Goal: Task Accomplishment & Management: Complete application form

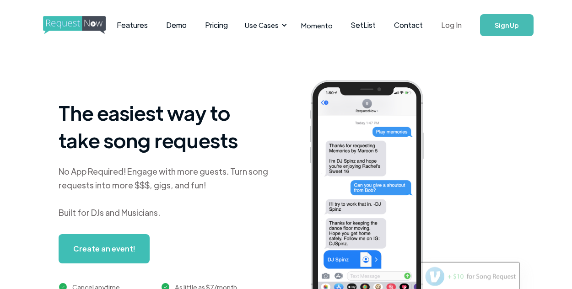
click at [452, 27] on link "Log In" at bounding box center [451, 25] width 39 height 32
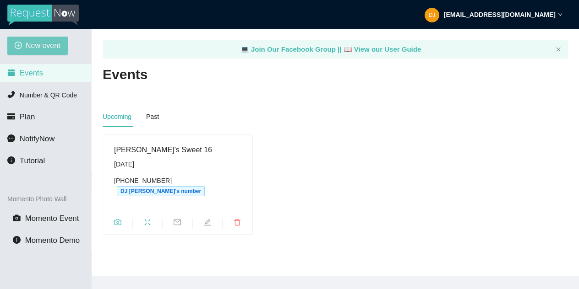
click at [48, 49] on span "New event" at bounding box center [43, 45] width 35 height 11
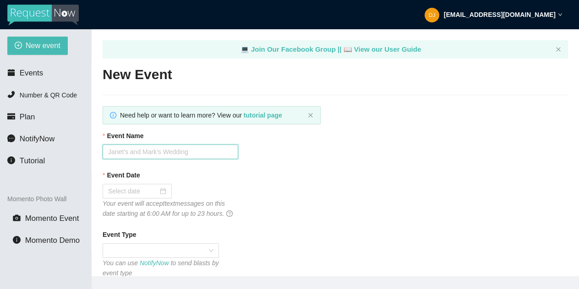
click at [161, 148] on input "Event Name" at bounding box center [170, 152] width 135 height 15
type input "wedding"
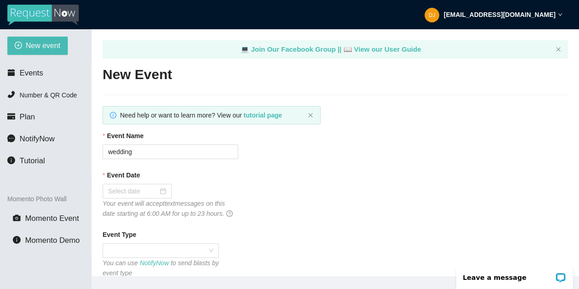
click at [146, 184] on div at bounding box center [137, 191] width 69 height 15
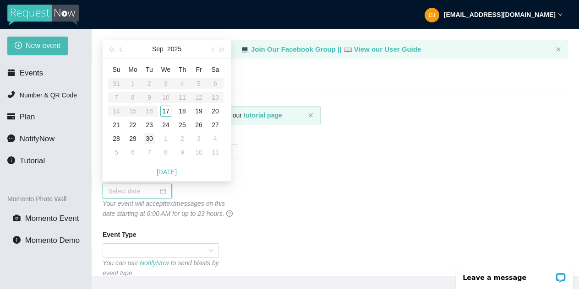
type input "09/30/2025"
type input "09/23/2025"
type input "09/17/2025"
click at [168, 108] on div "17" at bounding box center [165, 111] width 11 height 11
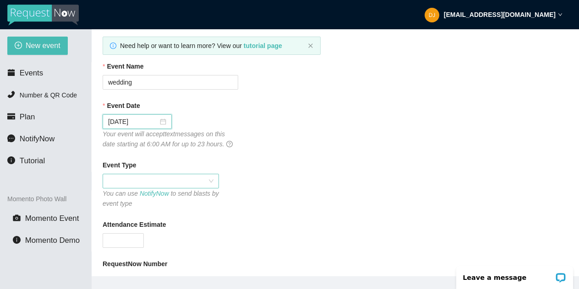
scroll to position [140, 0]
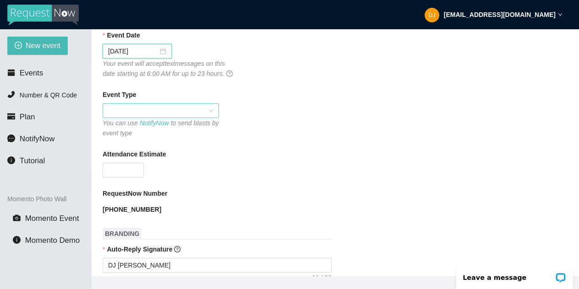
click at [183, 118] on span at bounding box center [160, 111] width 105 height 14
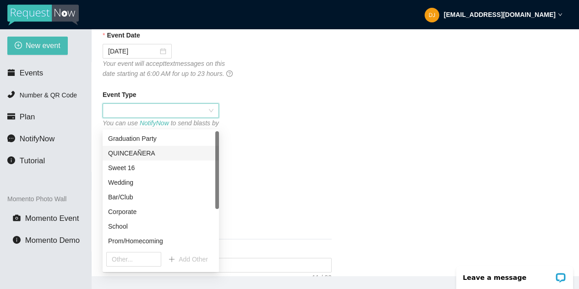
click at [164, 154] on div "QUINCEAÑERA" at bounding box center [160, 153] width 105 height 10
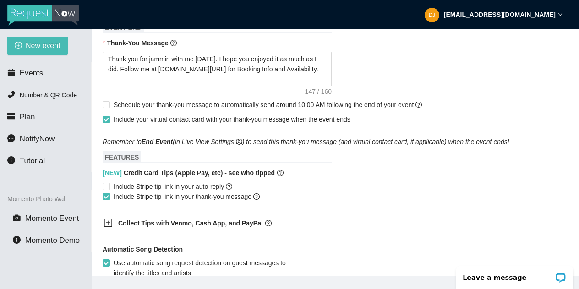
scroll to position [426, 0]
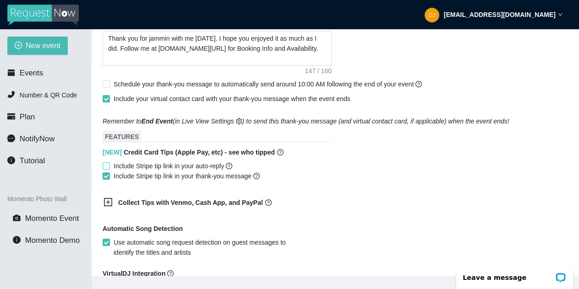
click at [107, 169] on input "Include Stripe tip link in your auto-reply" at bounding box center [106, 165] width 6 height 6
checkbox input "true"
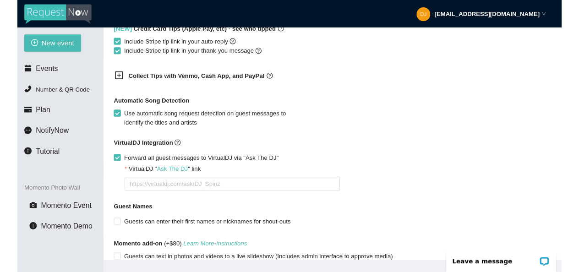
scroll to position [606, 0]
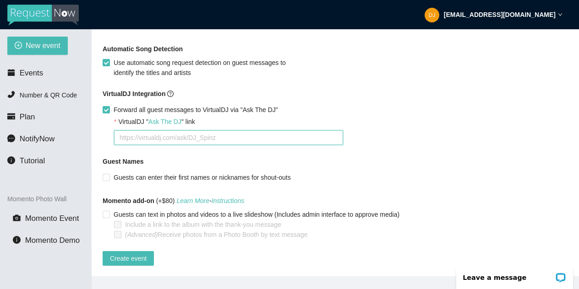
click at [184, 145] on textarea "VirtualDJ " Ask The DJ " link" at bounding box center [228, 137] width 229 height 15
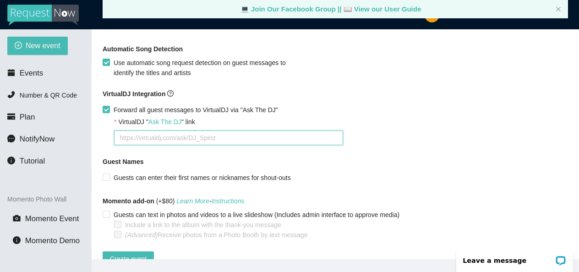
paste textarea "https://virtualdj.com/ask/DJ__Eric__Jamz"
type textarea "https://virtualdj.com/ask/DJ__Eric__Jamz"
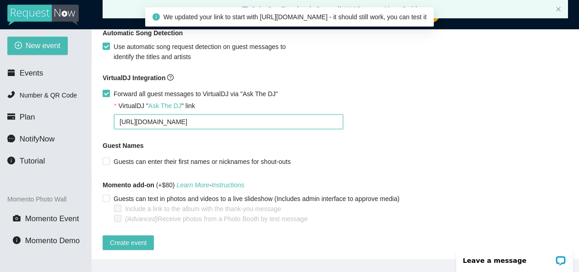
scroll to position [29, 0]
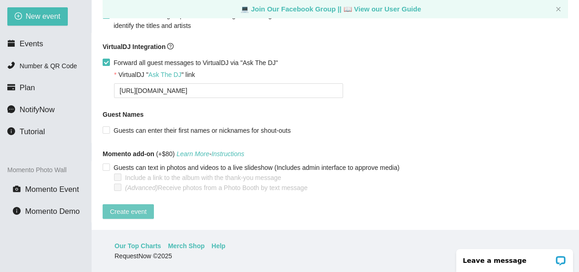
click at [126, 206] on span "Create event" at bounding box center [128, 211] width 37 height 10
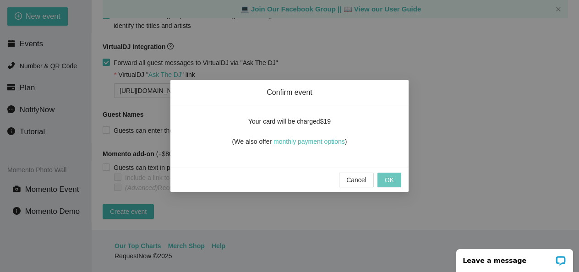
click at [395, 176] on button "OK" at bounding box center [389, 180] width 24 height 15
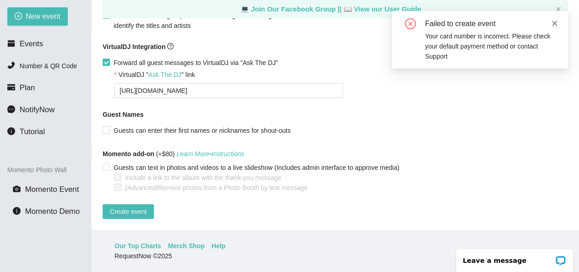
click at [554, 24] on icon "close" at bounding box center [554, 23] width 6 height 6
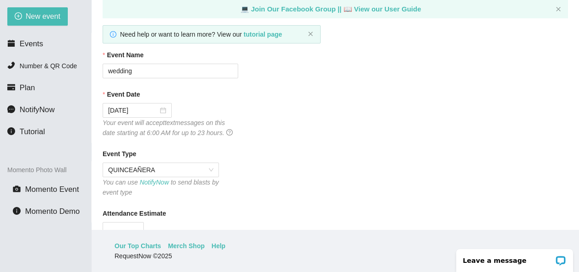
scroll to position [0, 0]
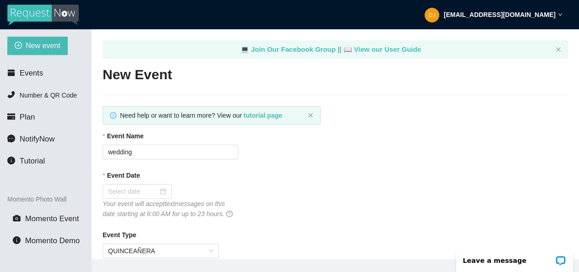
scroll to position [81, 0]
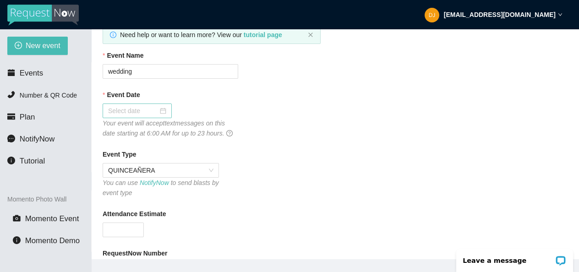
click at [159, 108] on div at bounding box center [137, 111] width 58 height 10
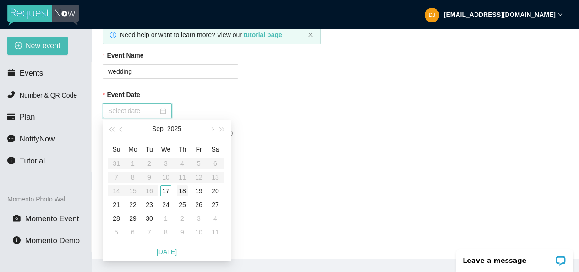
type input "09/18/2025"
type input "09/17/2025"
drag, startPoint x: 364, startPoint y: 73, endPoint x: 352, endPoint y: 76, distance: 12.7
click at [364, 73] on div "Event Name wedding" at bounding box center [335, 64] width 465 height 28
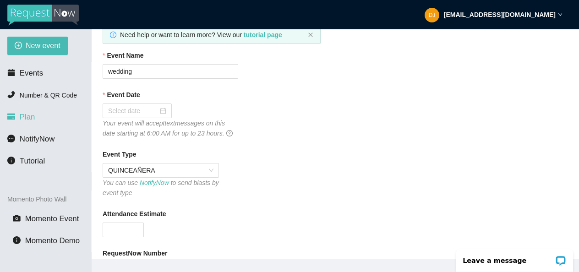
scroll to position [0, 0]
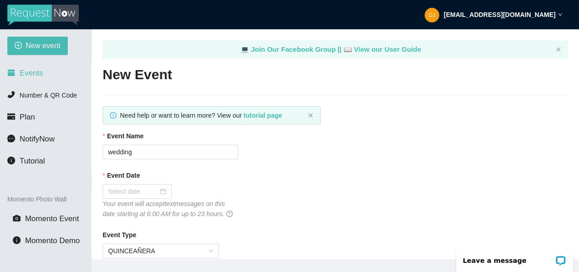
click at [35, 72] on span "Events" at bounding box center [31, 73] width 23 height 9
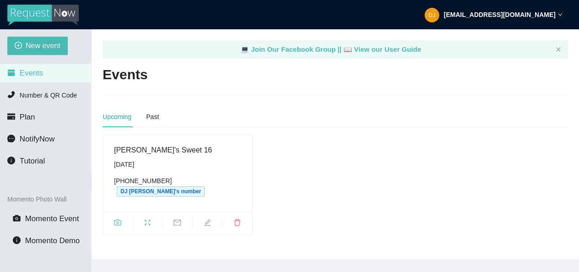
click at [206, 218] on span at bounding box center [207, 223] width 29 height 11
click at [208, 219] on icon "edit" at bounding box center [207, 222] width 7 height 7
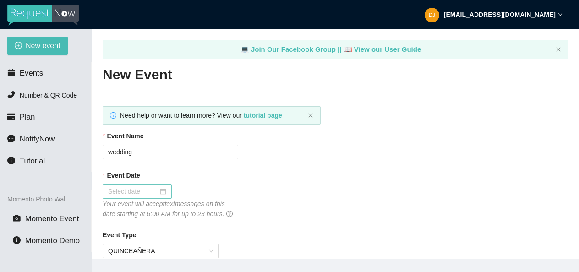
type textarea "Happy Sweet 16 Aubree! Thank you all for jammin with me today. I hope you enjoy…"
type input "Aubree’s Sweet 16"
type input "[DATE]"
type input "150"
type textarea "Happy Sweet 16 Aubree! Thank you all for jammin with me today. I hope you enjoy…"
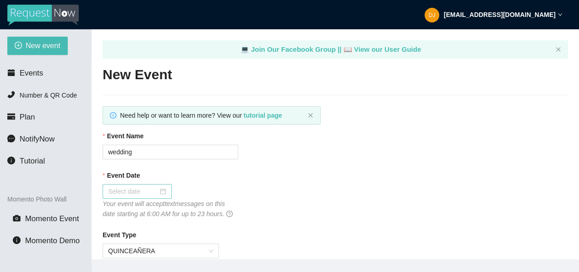
checkbox input "true"
checkbox input "false"
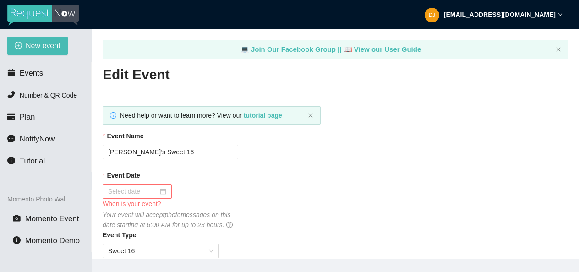
click at [152, 191] on input "Event Date" at bounding box center [133, 191] width 50 height 10
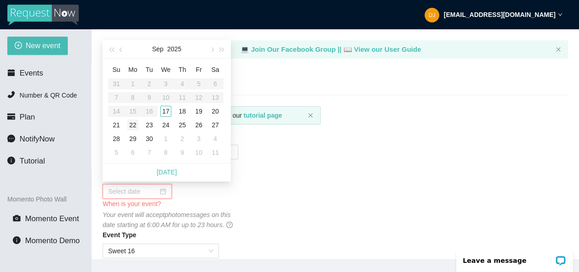
type input "09/29/2025"
type input "09/22/2025"
type input "09/23/2025"
type input "09/17/2025"
click at [165, 108] on div "17" at bounding box center [165, 111] width 11 height 11
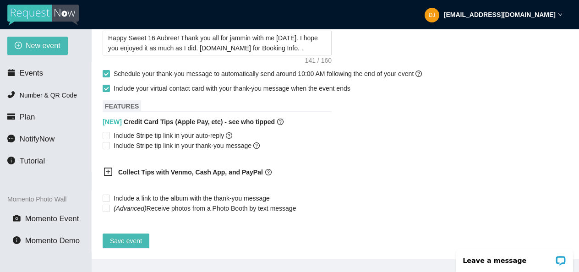
scroll to position [29, 0]
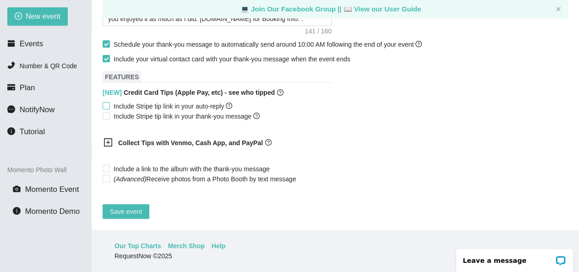
click at [108, 102] on input "Include Stripe tip link in your auto-reply" at bounding box center [106, 105] width 6 height 6
checkbox input "true"
click at [107, 112] on input "Include Stripe tip link in your thank-you message" at bounding box center [106, 115] width 6 height 6
checkbox input "true"
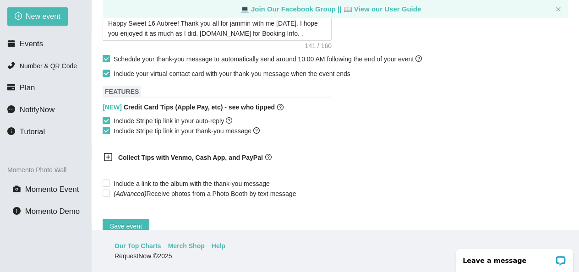
click at [107, 61] on input "Schedule your thank-you message to automatically send around 10:00 AM following…" at bounding box center [106, 58] width 6 height 6
checkbox input "false"
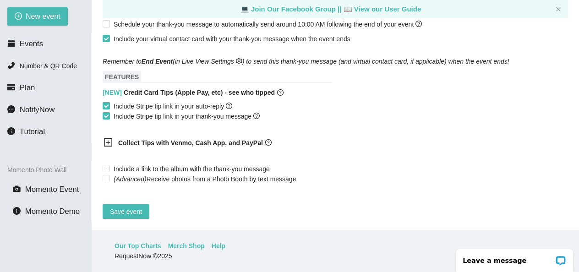
scroll to position [462, 0]
click at [107, 165] on input "Include a link to the album with the thank-you message" at bounding box center [106, 168] width 6 height 6
checkbox input "true"
click at [124, 206] on span "Save event" at bounding box center [126, 211] width 32 height 10
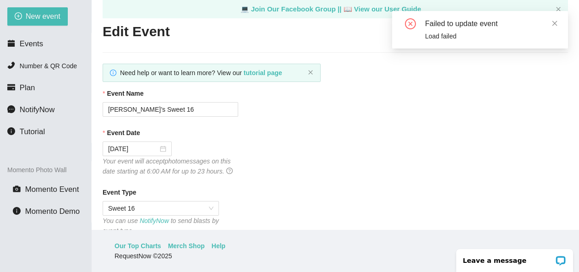
scroll to position [0, 0]
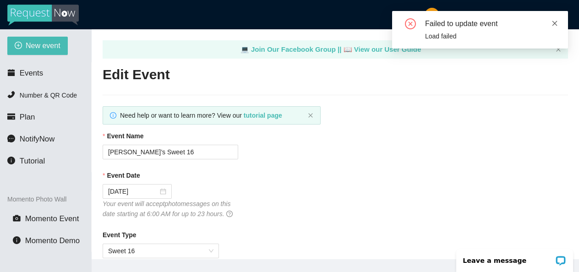
click at [555, 21] on icon "close" at bounding box center [554, 23] width 6 height 6
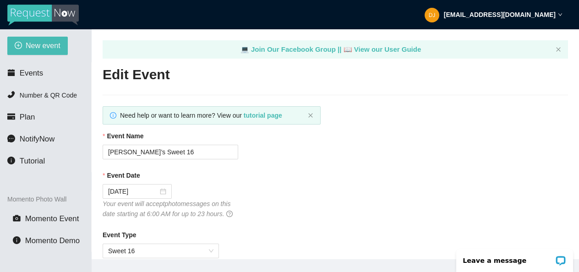
click at [60, 11] on img at bounding box center [42, 15] width 71 height 21
type textarea "[URL][DOMAIN_NAME]"
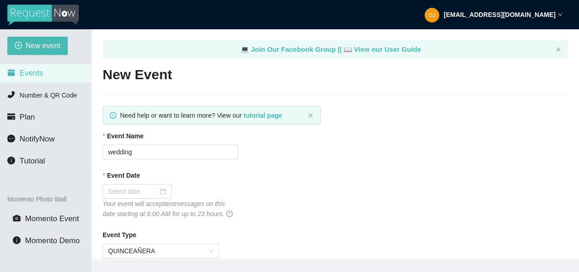
click at [34, 75] on span "Events" at bounding box center [31, 73] width 23 height 9
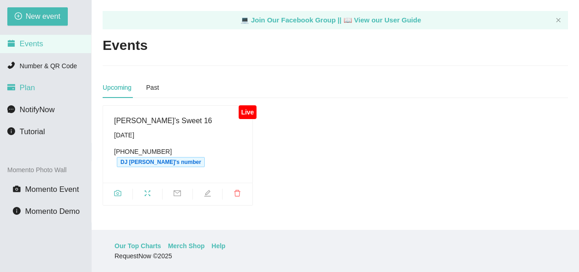
click at [47, 84] on li "Plan" at bounding box center [45, 88] width 91 height 18
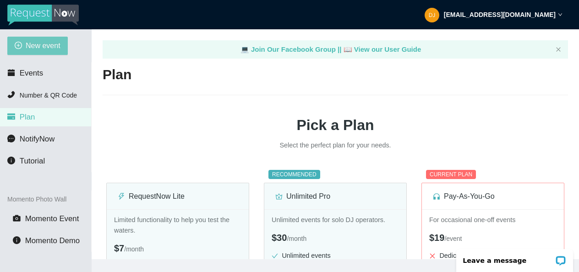
click at [35, 42] on span "New event" at bounding box center [43, 45] width 35 height 11
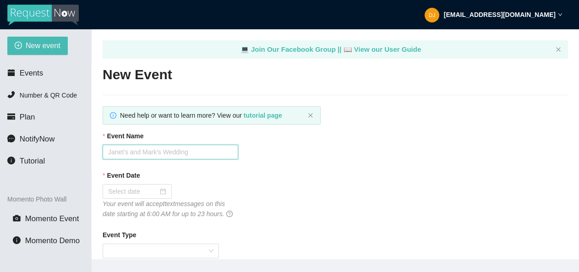
click at [180, 149] on input "Event Name" at bounding box center [170, 152] width 135 height 15
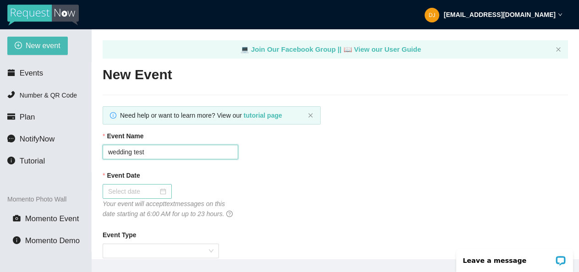
type input "wedding test"
click at [153, 185] on div at bounding box center [137, 191] width 69 height 15
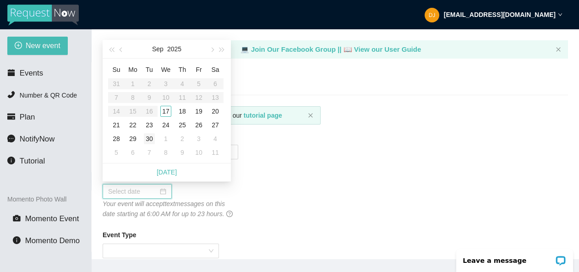
type input "09/30/2025"
type input "[DATE]"
click at [165, 111] on div "17" at bounding box center [165, 111] width 11 height 11
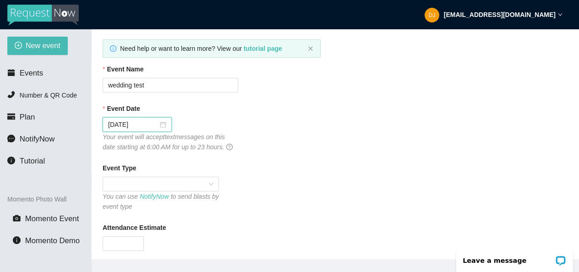
scroll to position [153, 0]
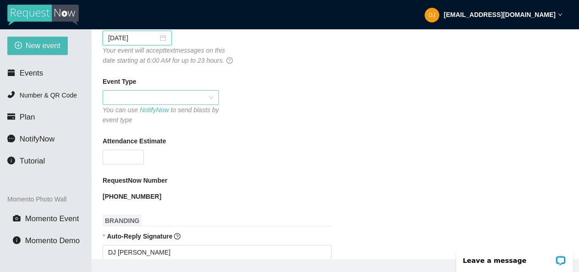
click at [167, 103] on span at bounding box center [160, 98] width 105 height 14
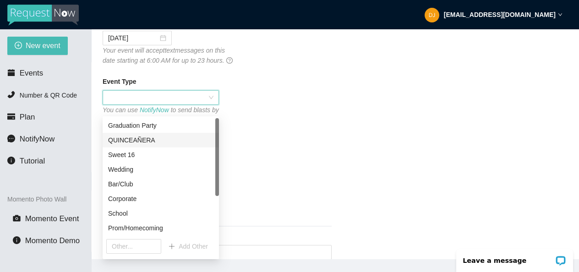
click at [159, 139] on div "QUINCEAÑERA" at bounding box center [160, 140] width 105 height 10
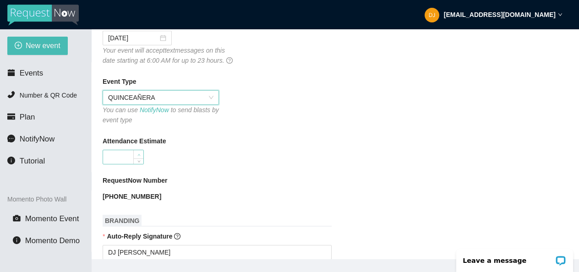
type input "1"
click at [134, 158] on span "Increase Value" at bounding box center [138, 154] width 10 height 8
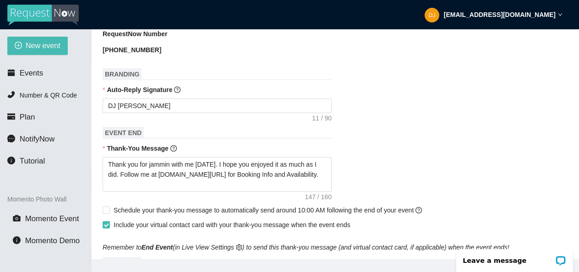
scroll to position [423, 0]
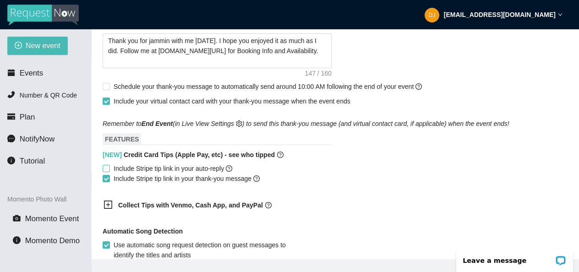
click at [108, 171] on input "Include Stripe tip link in your auto-reply" at bounding box center [106, 168] width 6 height 6
checkbox input "true"
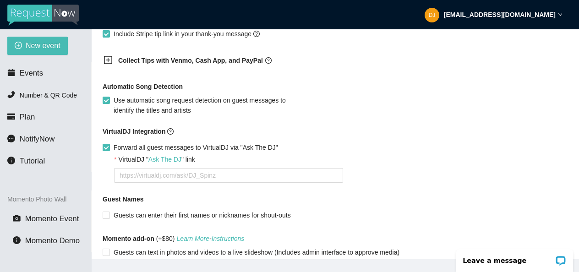
scroll to position [616, 0]
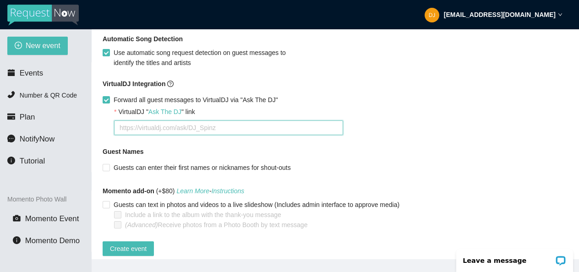
click at [152, 135] on textarea "VirtualDJ " Ask The DJ " link" at bounding box center [228, 127] width 229 height 15
paste textarea "https://virtualdj.com/ask/DJ__Eric__Jamz"
type textarea "https://virtualdj.com/ask/DJ__Eric__Jamz"
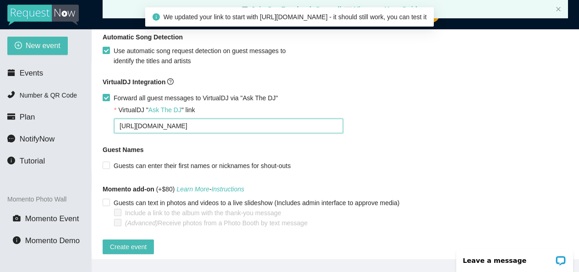
scroll to position [29, 0]
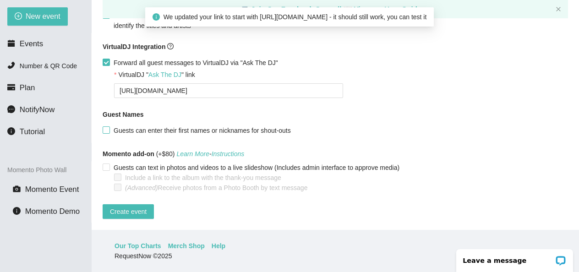
click at [103, 126] on input "Guests can enter their first names or nicknames for shout-outs" at bounding box center [106, 129] width 6 height 6
checkbox input "true"
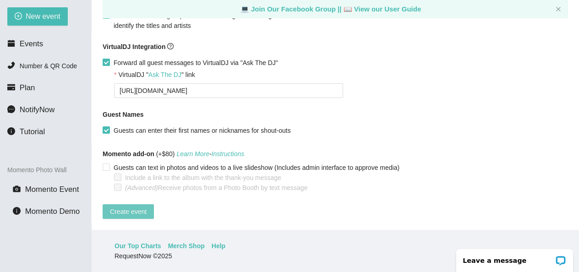
click at [127, 206] on span "Create event" at bounding box center [128, 211] width 37 height 10
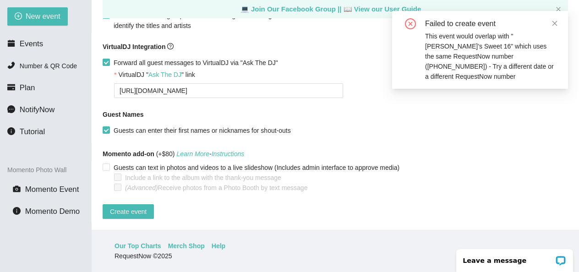
scroll to position [0, 0]
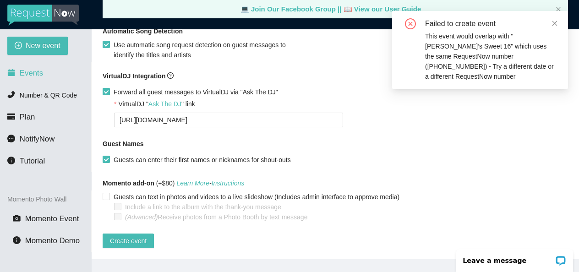
click at [35, 71] on span "Events" at bounding box center [31, 73] width 23 height 9
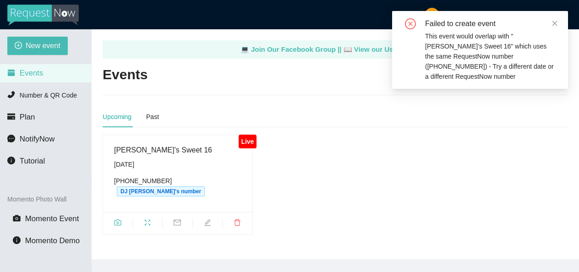
scroll to position [2, 0]
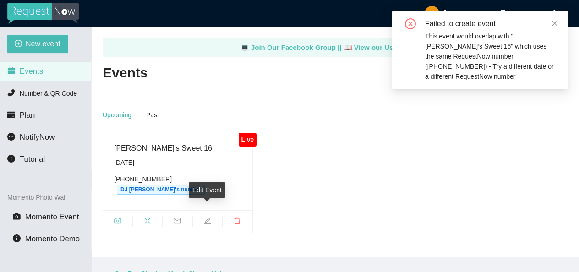
click at [210, 217] on icon "edit" at bounding box center [207, 220] width 7 height 7
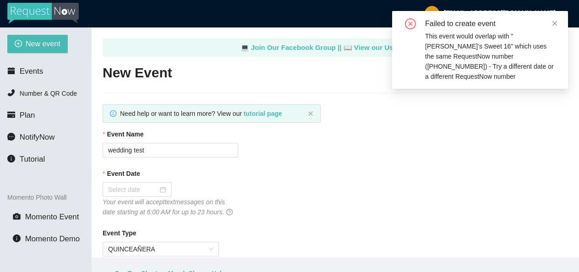
type textarea "Happy Sweet 16 Aubree! Thank you all for jammin with me today. I hope you enjoy…"
type input "[PERSON_NAME]’s Sweet 16"
type input "09/17/2025"
type input "150"
type textarea "Happy Sweet 16 Aubree! Thank you all for jammin with me today. I hope you enjoy…"
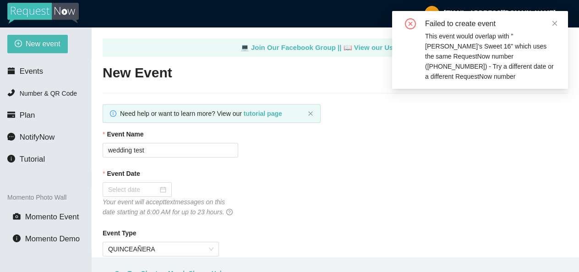
checkbox input "true"
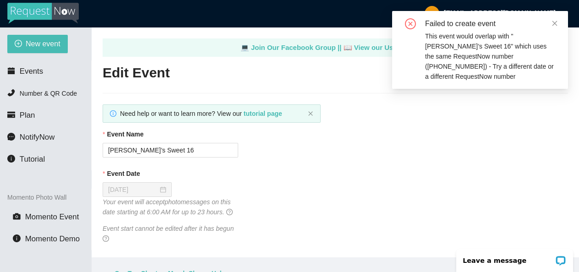
click at [162, 190] on div "09/17/2025" at bounding box center [137, 189] width 58 height 10
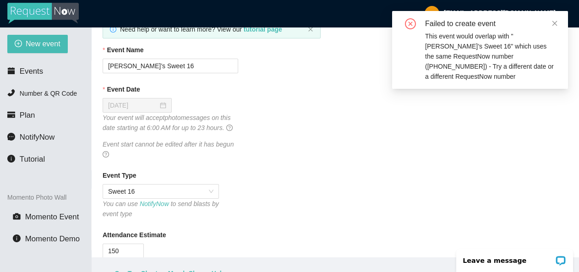
click at [158, 108] on div "09/17/2025" at bounding box center [137, 105] width 58 height 10
click at [226, 131] on icon "question-circle" at bounding box center [229, 127] width 6 height 6
click at [231, 107] on div "09/17/2025" at bounding box center [170, 105] width 135 height 15
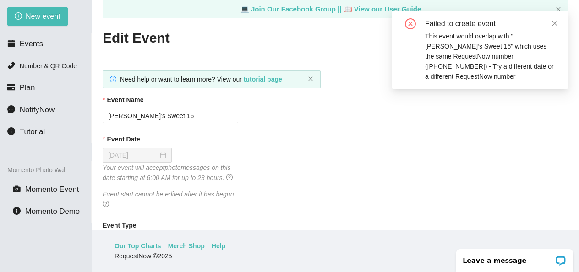
scroll to position [0, 0]
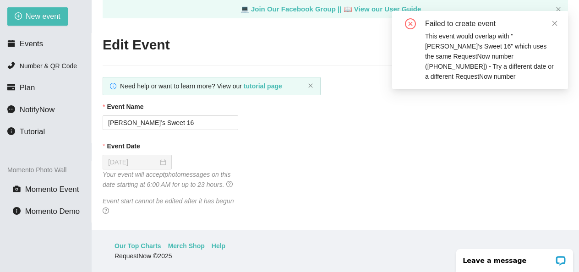
click at [410, 21] on icon "close-circle" at bounding box center [410, 23] width 11 height 11
click at [157, 165] on div "09/17/2025" at bounding box center [137, 162] width 58 height 10
click at [167, 164] on div "09/17/2025" at bounding box center [137, 162] width 69 height 15
click at [38, 42] on span "Events" at bounding box center [31, 43] width 23 height 9
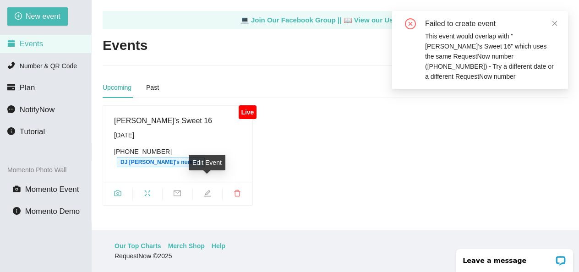
click at [209, 189] on icon "edit" at bounding box center [207, 192] width 7 height 7
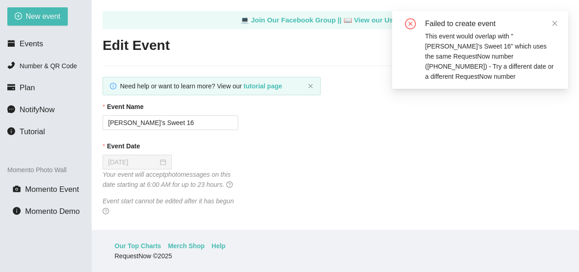
type textarea "Happy Sweet 16 Aubree! Thank you all for jammin with me today. I hope you enjoy…"
click at [159, 162] on div "09/17/2025" at bounding box center [137, 162] width 58 height 10
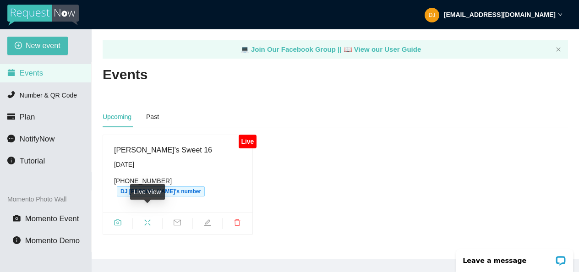
click at [150, 220] on icon "fullscreen" at bounding box center [148, 223] width 6 height 6
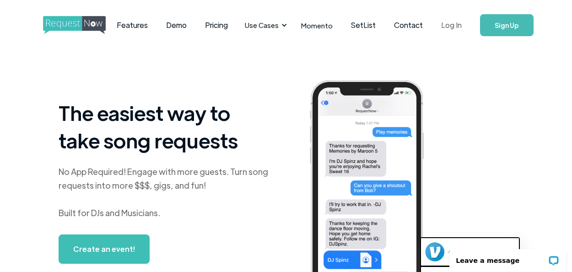
click at [452, 23] on link "Log In" at bounding box center [451, 25] width 39 height 32
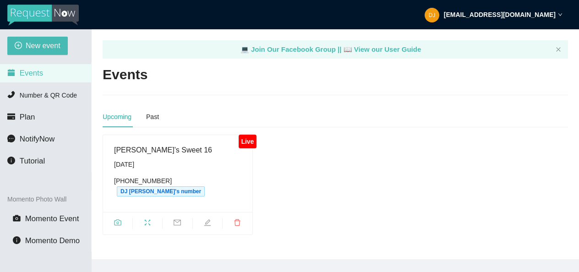
scroll to position [29, 0]
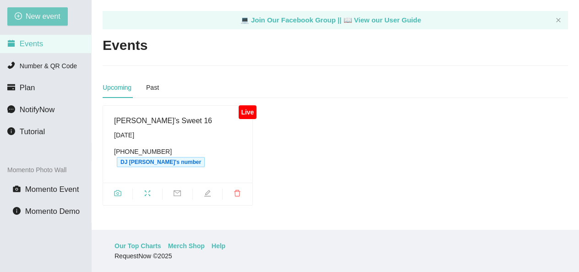
click at [43, 13] on span "New event" at bounding box center [43, 16] width 35 height 11
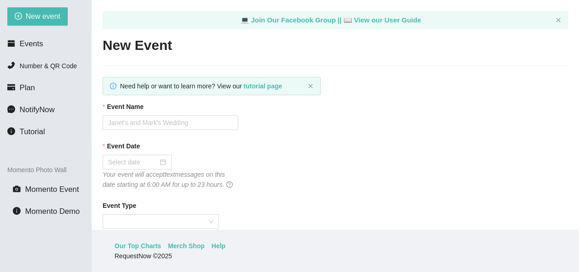
type textarea "https://virtualdj.com/ask/DJ_Spinz"
click at [139, 124] on input "Event Name" at bounding box center [170, 122] width 135 height 15
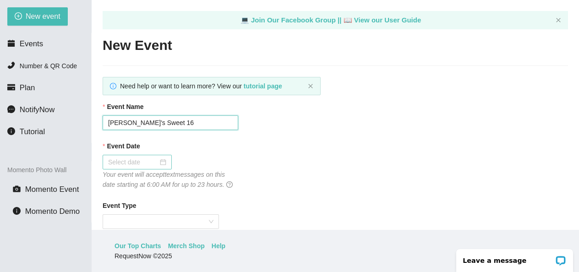
type input "Aubree's Sweet 16"
click at [166, 161] on div at bounding box center [137, 162] width 69 height 15
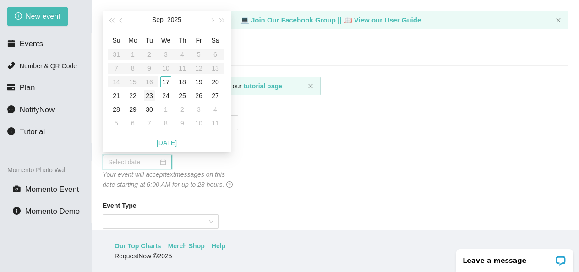
type input "09/30/2025"
type input "09/27/2025"
click at [210, 95] on div "27" at bounding box center [215, 95] width 11 height 11
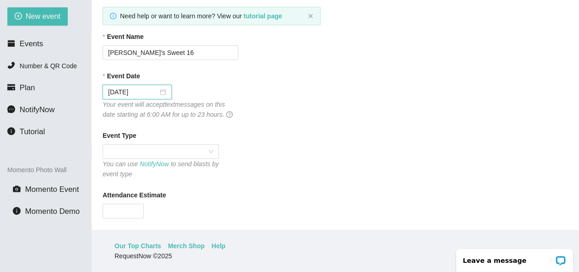
scroll to position [152, 0]
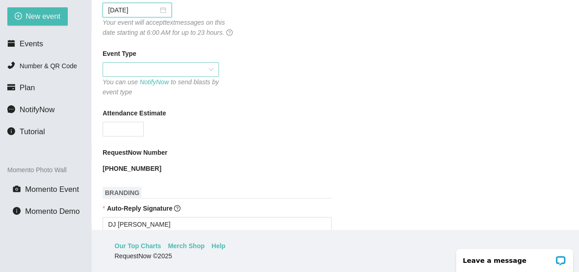
click at [192, 73] on span at bounding box center [160, 70] width 105 height 14
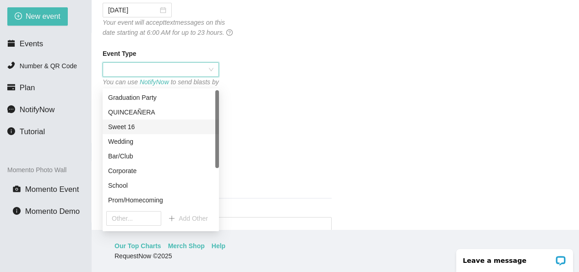
click at [145, 125] on div "Sweet 16" at bounding box center [160, 127] width 105 height 10
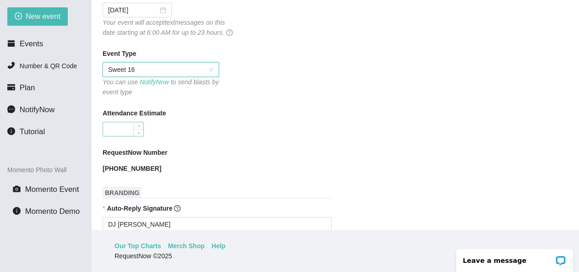
click at [115, 136] on input "Attendance Estimate" at bounding box center [123, 129] width 40 height 14
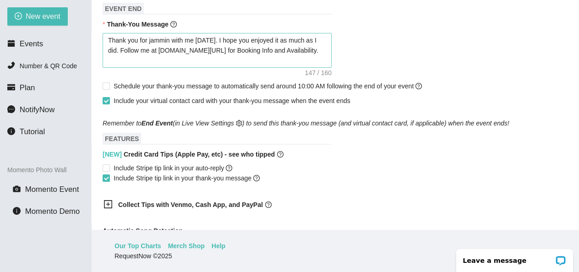
scroll to position [433, 0]
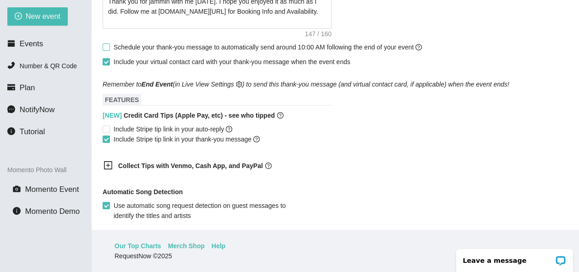
type input "150"
click at [107, 50] on input "Schedule your thank-you message to automatically send around 10:00 AM following…" at bounding box center [106, 46] width 6 height 6
checkbox input "true"
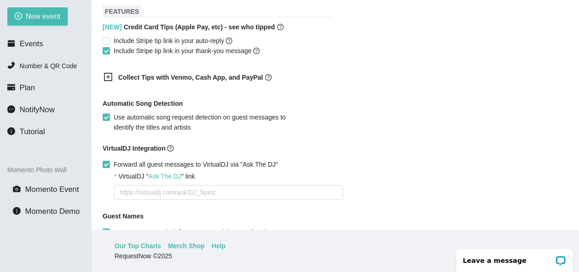
scroll to position [548, 0]
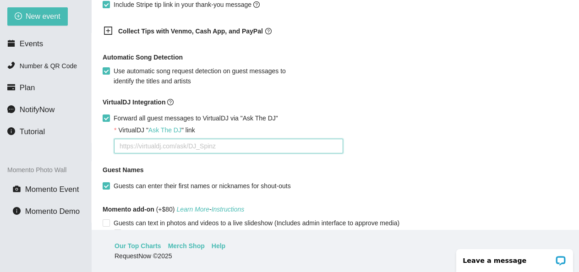
paste textarea "[URL][DOMAIN_NAME]"
type textarea "[URL][DOMAIN_NAME]"
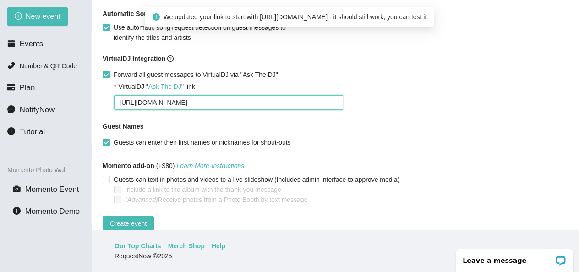
scroll to position [619, 0]
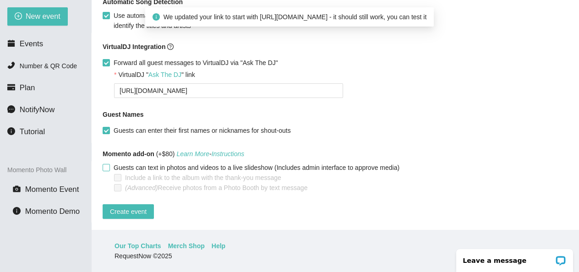
click at [106, 164] on input "Guests can text in photos and videos to a live slideshow (Includes admin interf…" at bounding box center [106, 167] width 6 height 6
checkbox input "true"
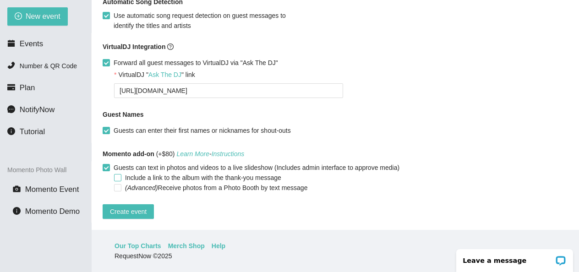
click at [115, 174] on input "Include a link to the album with the thank-you message" at bounding box center [117, 177] width 6 height 6
checkbox input "true"
click at [127, 206] on span "Create event" at bounding box center [128, 211] width 37 height 10
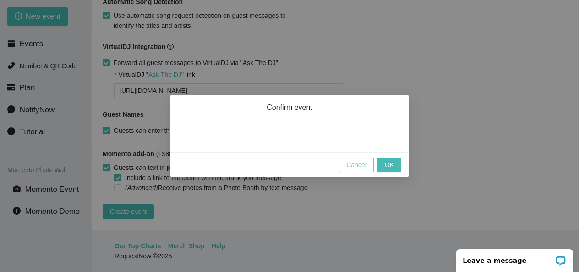
click at [352, 162] on span "Cancel" at bounding box center [356, 165] width 20 height 10
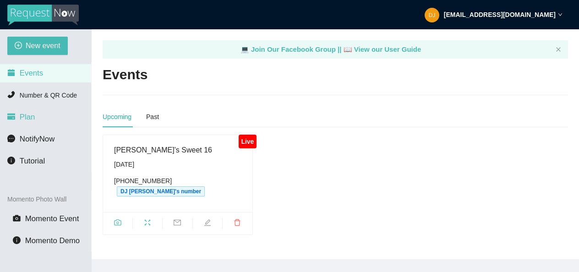
click at [43, 122] on li "Plan" at bounding box center [45, 117] width 91 height 18
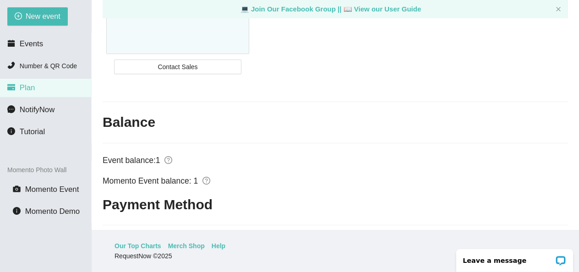
scroll to position [504, 0]
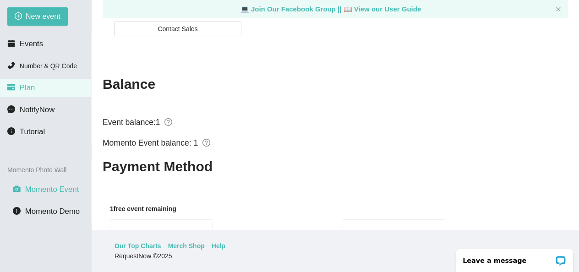
click at [34, 190] on span "Momento Event" at bounding box center [52, 189] width 54 height 9
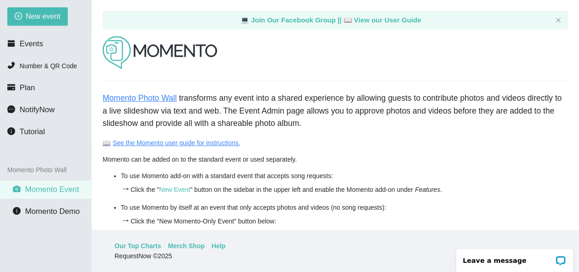
scroll to position [29, 0]
click at [42, 189] on span "Momento Event" at bounding box center [52, 189] width 54 height 9
click at [32, 17] on span "New event" at bounding box center [43, 16] width 35 height 11
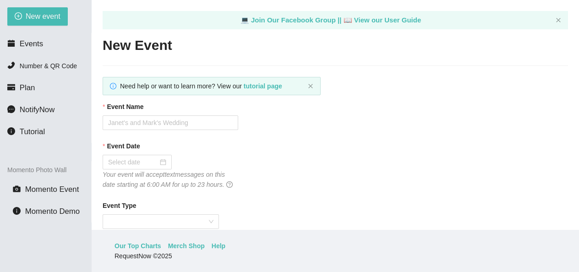
type textarea "[URL][DOMAIN_NAME]"
click at [148, 120] on input "Event Name" at bounding box center [170, 122] width 135 height 15
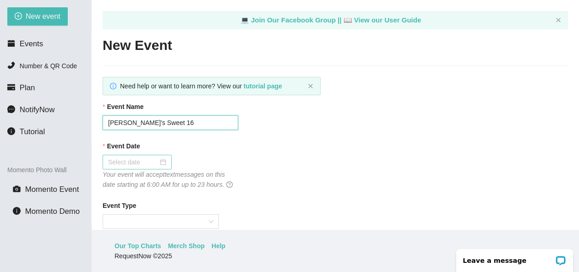
type input "[PERSON_NAME]'s Sweet 16"
click at [165, 164] on div at bounding box center [137, 162] width 69 height 15
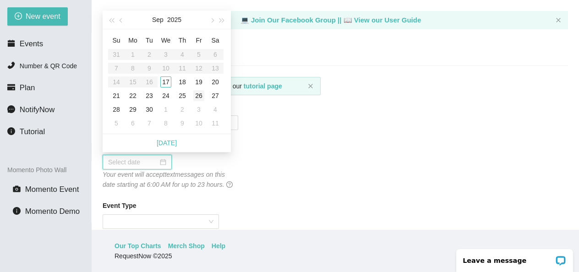
type input "[DATE]"
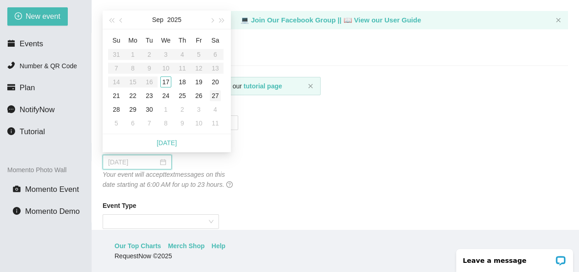
click at [214, 93] on div "27" at bounding box center [215, 95] width 11 height 11
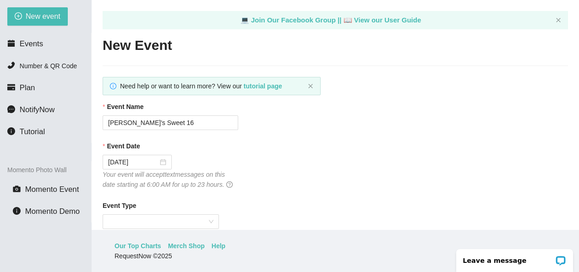
click at [405, 111] on div "Event Name" at bounding box center [335, 109] width 465 height 14
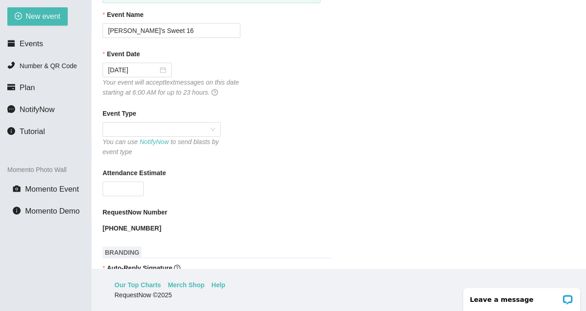
scroll to position [102, 0]
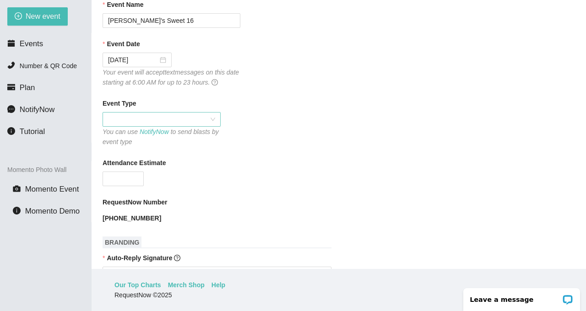
click at [169, 126] on span at bounding box center [161, 120] width 107 height 14
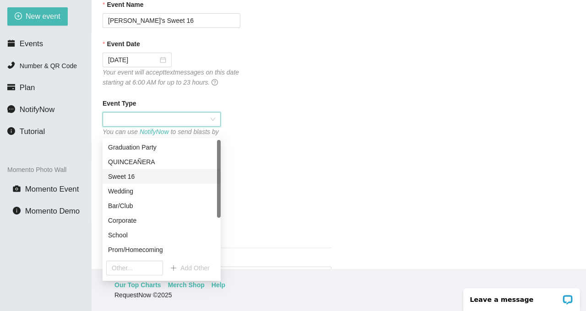
click at [140, 173] on div "Sweet 16" at bounding box center [161, 177] width 107 height 10
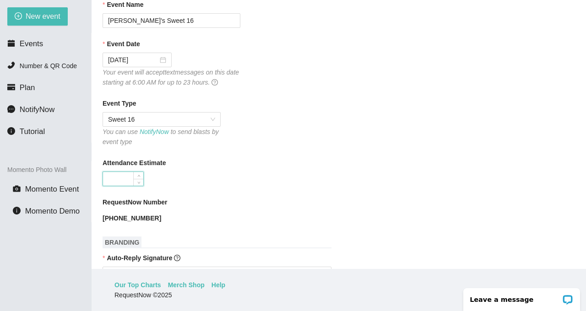
click at [114, 186] on input "Attendance Estimate" at bounding box center [123, 179] width 40 height 14
type input "150"
click at [233, 186] on div "150" at bounding box center [172, 179] width 138 height 15
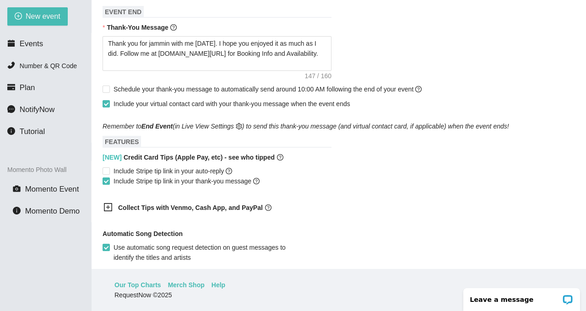
scroll to position [405, 0]
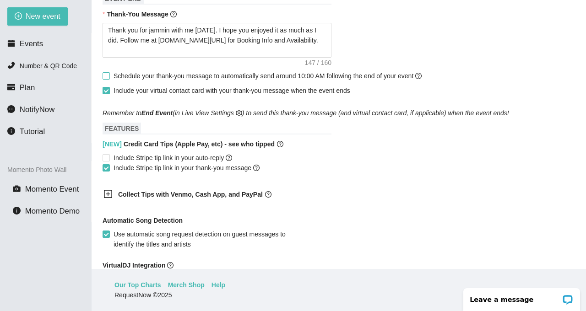
click at [104, 79] on input "Schedule your thank-you message to automatically send around 10:00 AM following…" at bounding box center [106, 75] width 6 height 6
checkbox input "true"
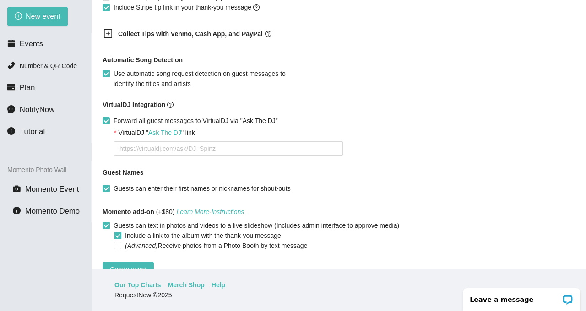
scroll to position [549, 0]
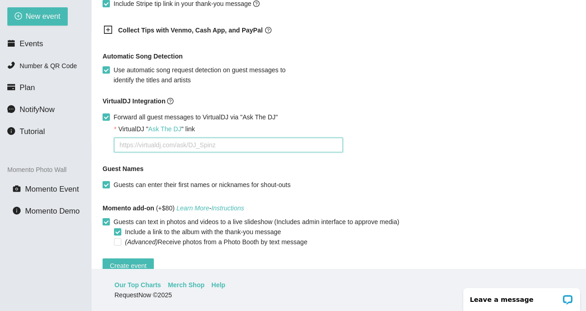
paste textarea "[URL][DOMAIN_NAME]"
type textarea "[URL][DOMAIN_NAME]"
click at [508, 150] on div "[URL][DOMAIN_NAME]" at bounding box center [344, 145] width 461 height 15
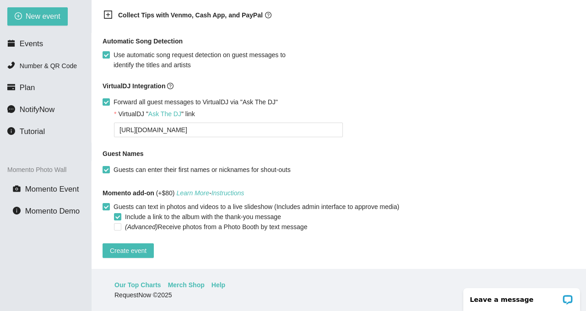
scroll to position [580, 0]
click at [133, 246] on span "Create event" at bounding box center [128, 251] width 37 height 10
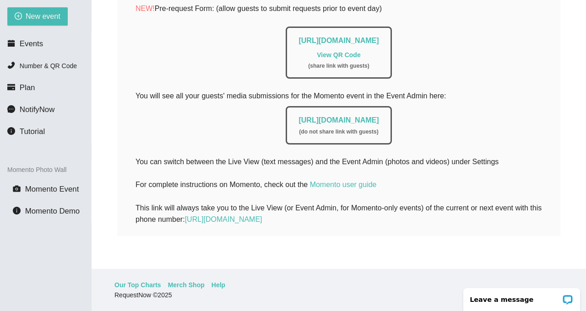
scroll to position [322, 0]
click at [335, 51] on link "View QR Code" at bounding box center [338, 54] width 43 height 7
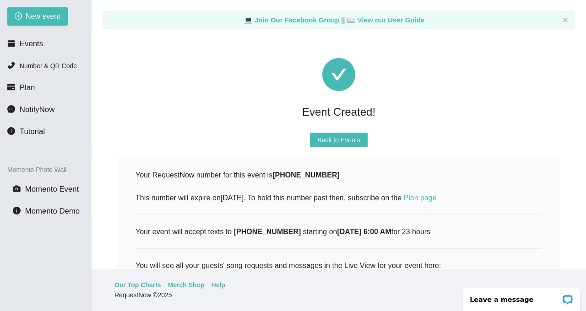
scroll to position [0, 0]
click at [328, 140] on span "Back to Events" at bounding box center [338, 140] width 43 height 10
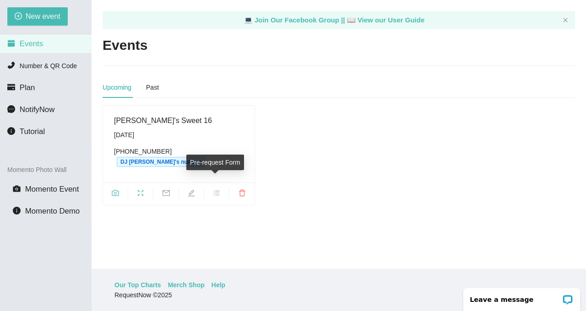
click at [216, 191] on icon "bars" at bounding box center [217, 193] width 6 height 5
click at [37, 188] on span "Momento Event" at bounding box center [52, 189] width 54 height 9
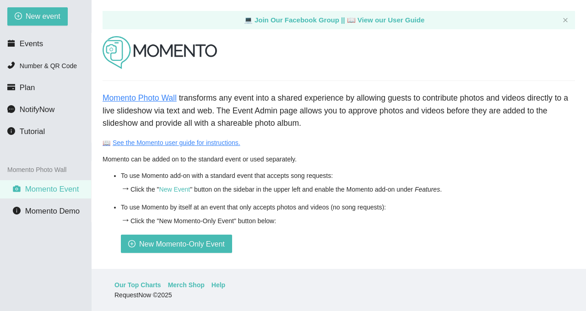
click at [176, 142] on link "📖 See the Momento user guide for instructions." at bounding box center [172, 142] width 138 height 7
